Goal: Connect with others: Connect with others

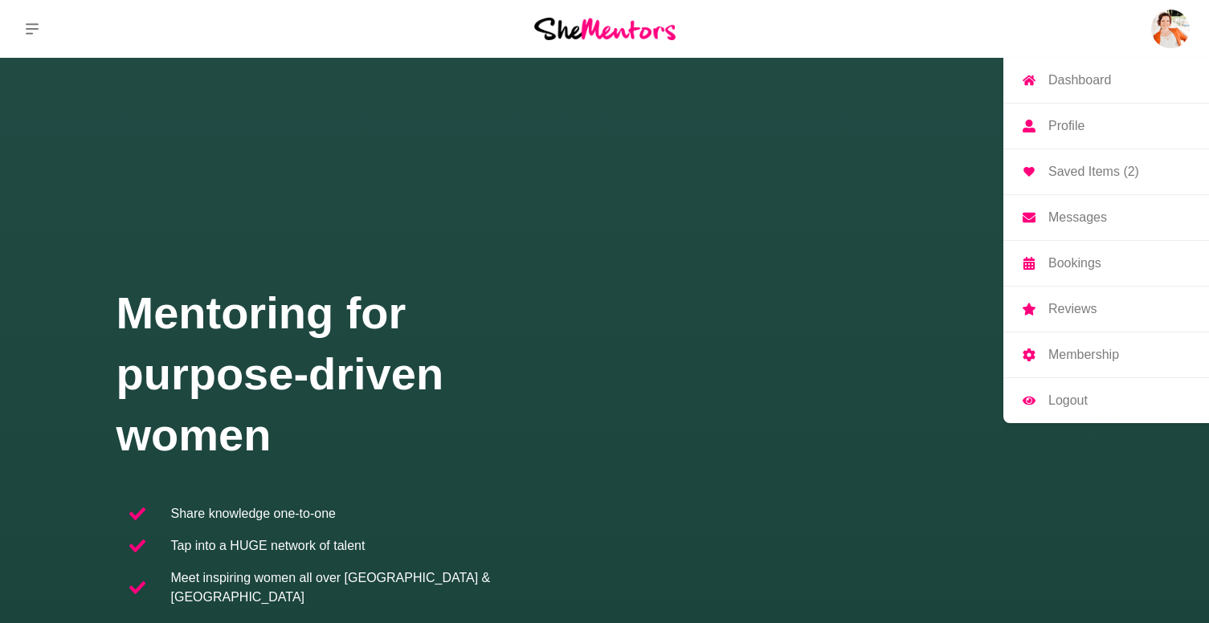
click at [1059, 214] on p "Messages" at bounding box center [1077, 217] width 59 height 13
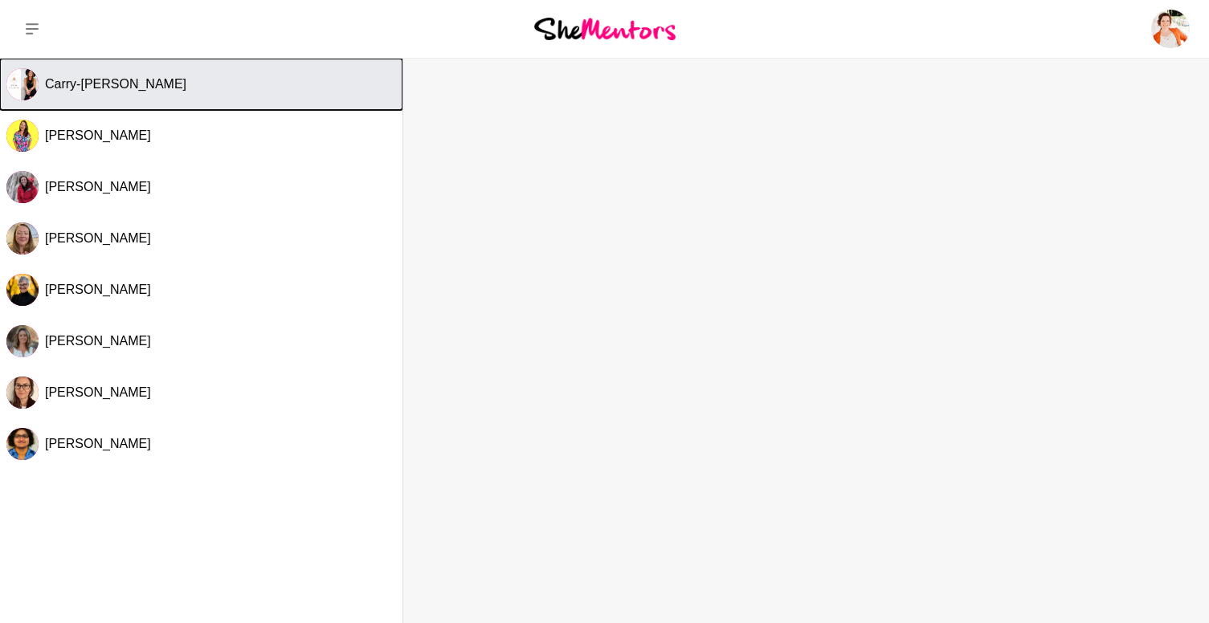
click at [112, 82] on span "Carry-[PERSON_NAME]" at bounding box center [115, 84] width 141 height 14
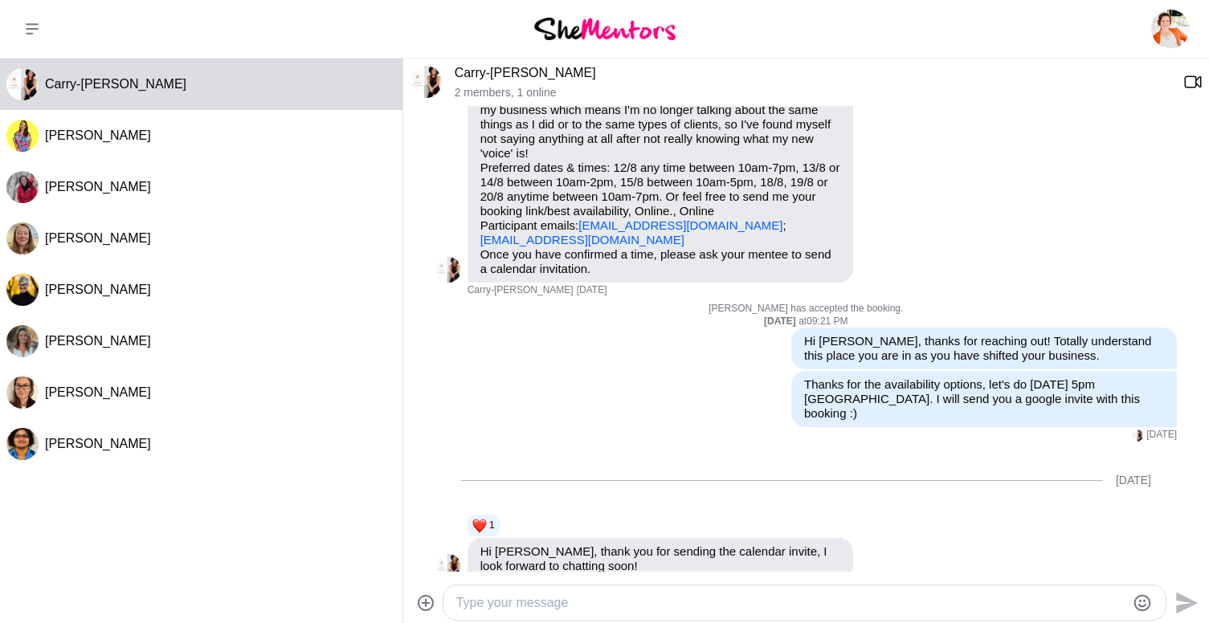
scroll to position [190, 0]
click at [493, 69] on link "Carry-[PERSON_NAME]" at bounding box center [525, 73] width 141 height 14
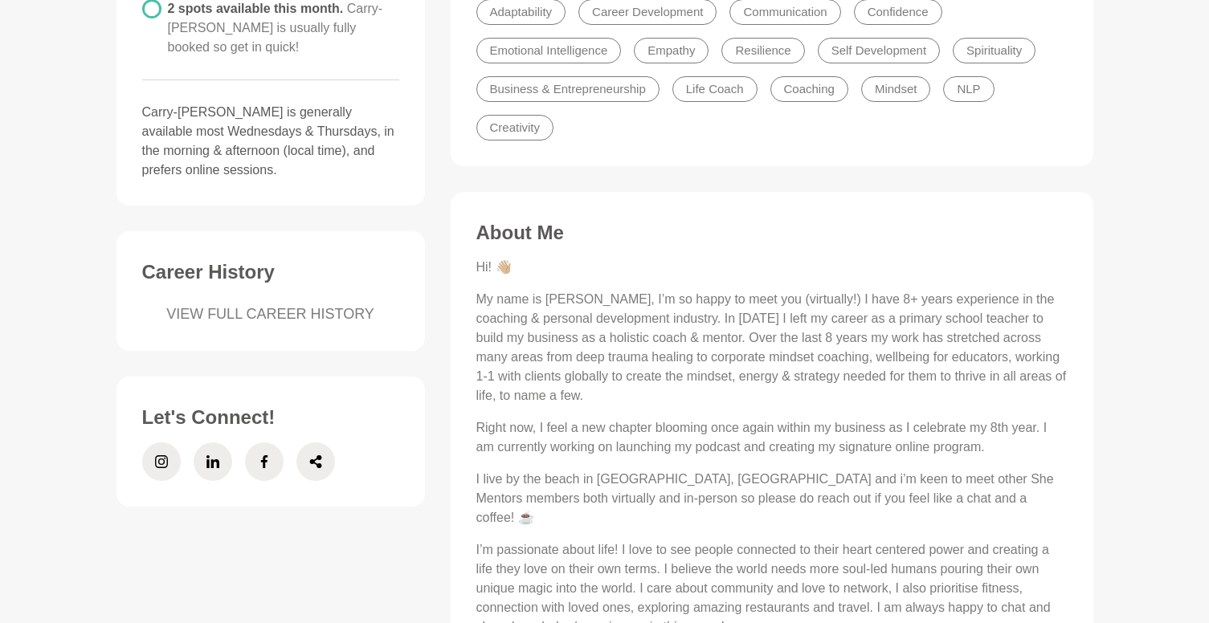
scroll to position [520, 0]
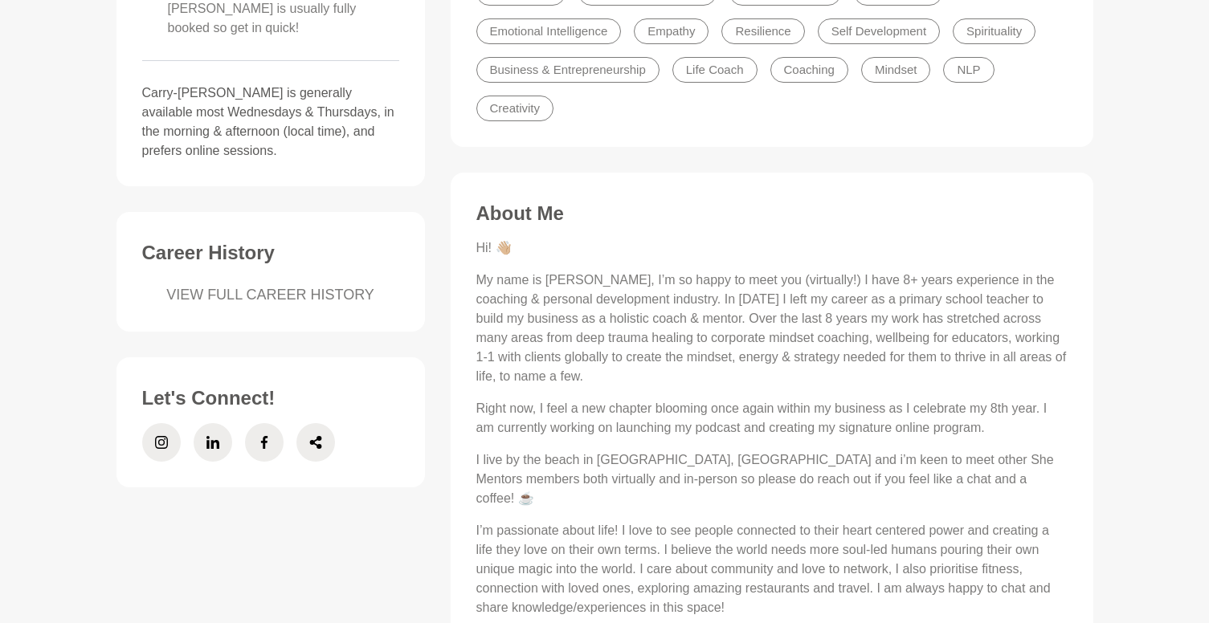
click at [990, 101] on ul "Adaptability Career Development Communication Confidence Emotional Intelligence…" at bounding box center [772, 50] width 604 height 154
click at [922, 142] on figure "Skills & Experience. Adaptability Career Development Communication Confidence E…" at bounding box center [772, 30] width 643 height 233
